Goal: Navigation & Orientation: Find specific page/section

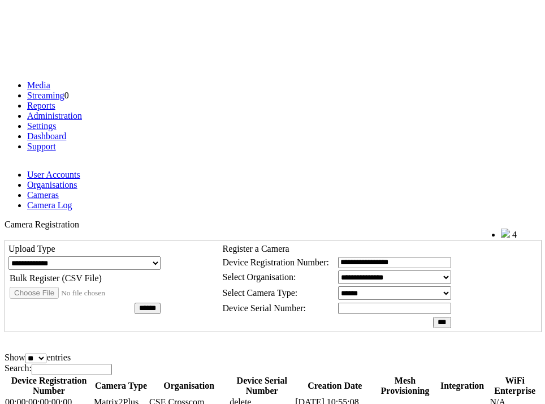
click at [77, 180] on link "Organisations" at bounding box center [52, 185] width 50 height 10
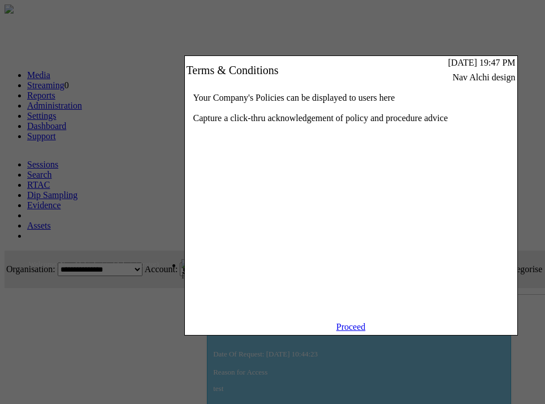
scroll to position [0, 156]
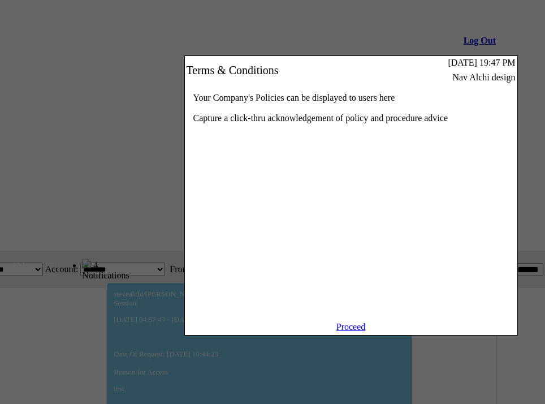
click at [355, 331] on link "Proceed" at bounding box center [350, 327] width 29 height 10
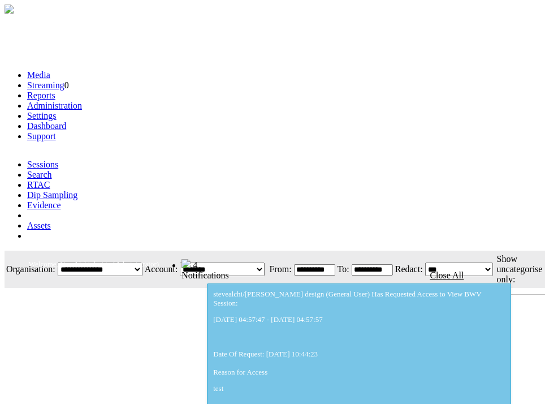
click at [265, 70] on ul "Media Streaming 0 Reports Administration Settings Dashboard Support" at bounding box center [273, 105] width 536 height 71
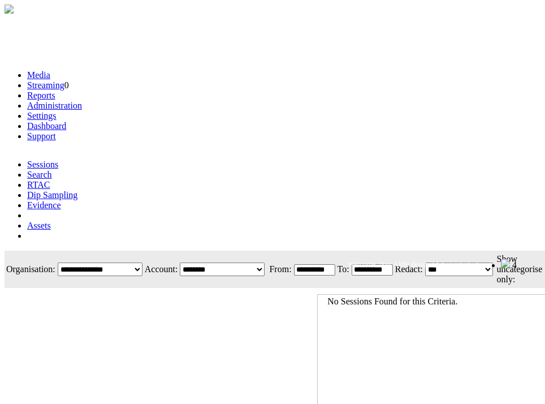
click at [82, 101] on link "Administration" at bounding box center [54, 106] width 55 height 10
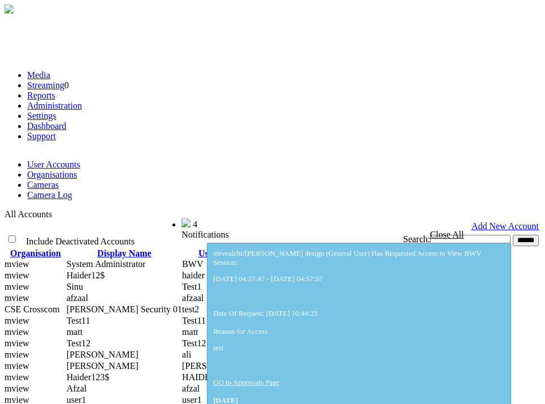
click at [59, 180] on link "Cameras" at bounding box center [43, 185] width 32 height 10
